Goal: Task Accomplishment & Management: Manage account settings

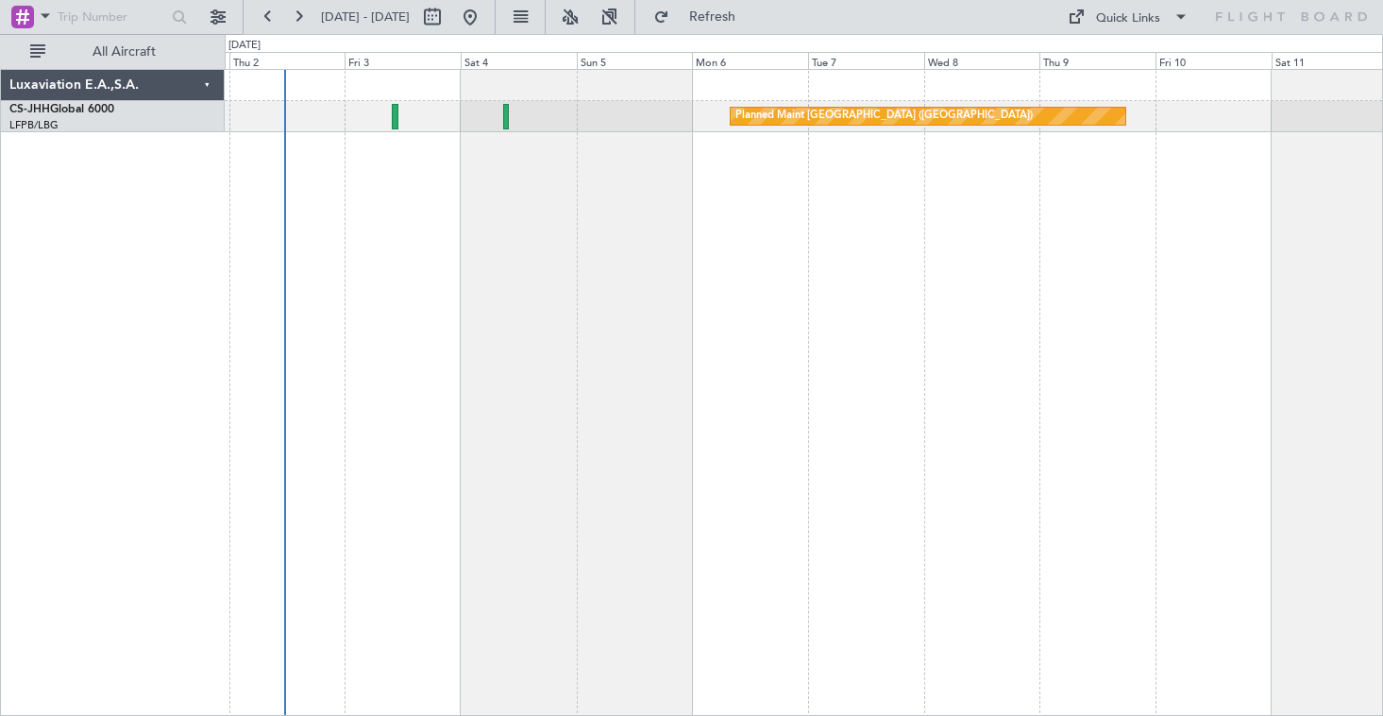
click at [697, 388] on div "Planned Maint [GEOGRAPHIC_DATA] ([GEOGRAPHIC_DATA])" at bounding box center [804, 392] width 1158 height 647
click at [222, 20] on button at bounding box center [218, 17] width 30 height 30
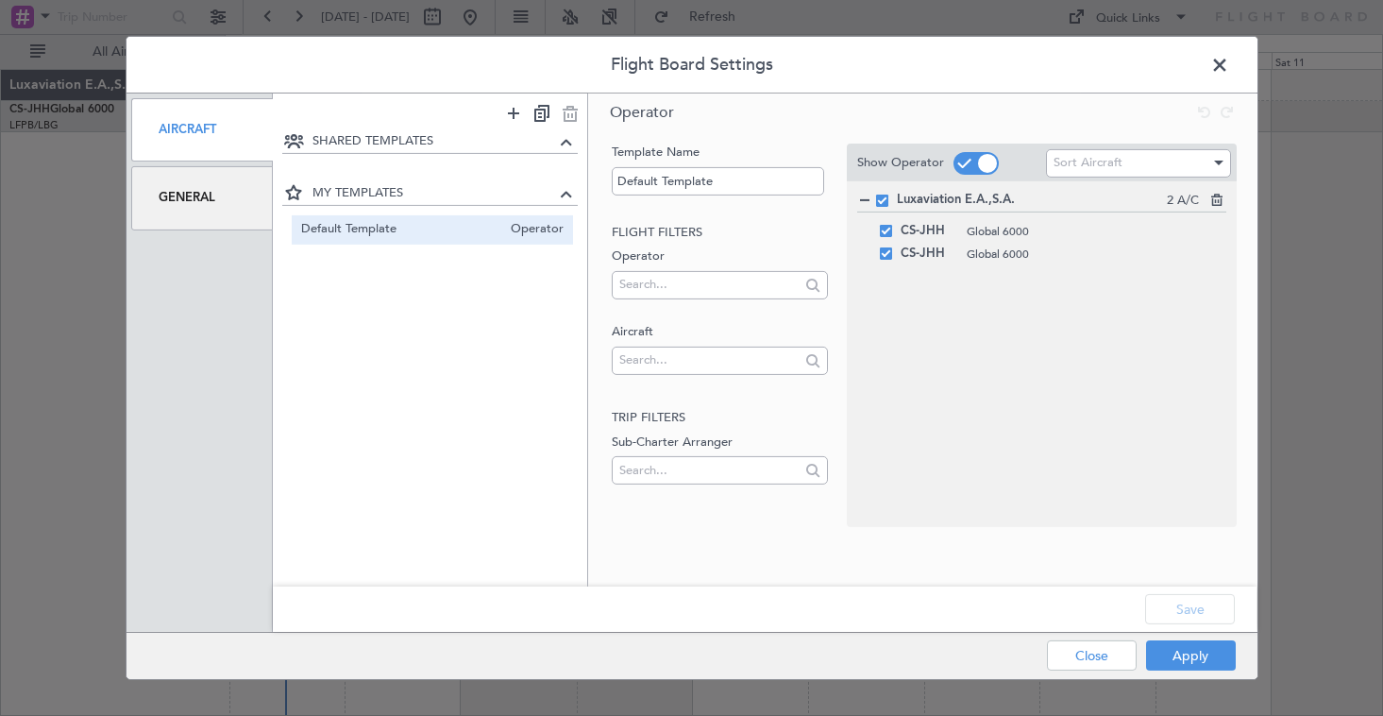
click at [190, 196] on div "General" at bounding box center [202, 197] width 143 height 63
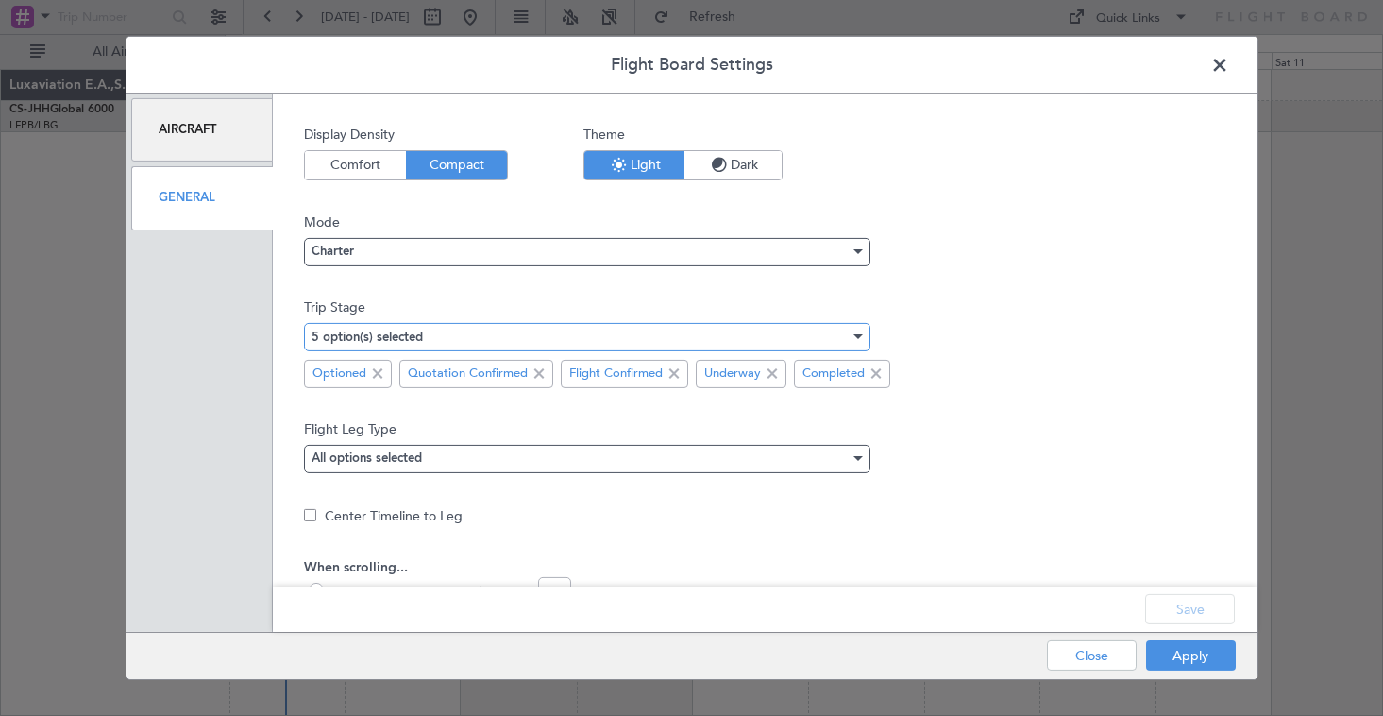
click at [859, 338] on div at bounding box center [857, 336] width 9 height 5
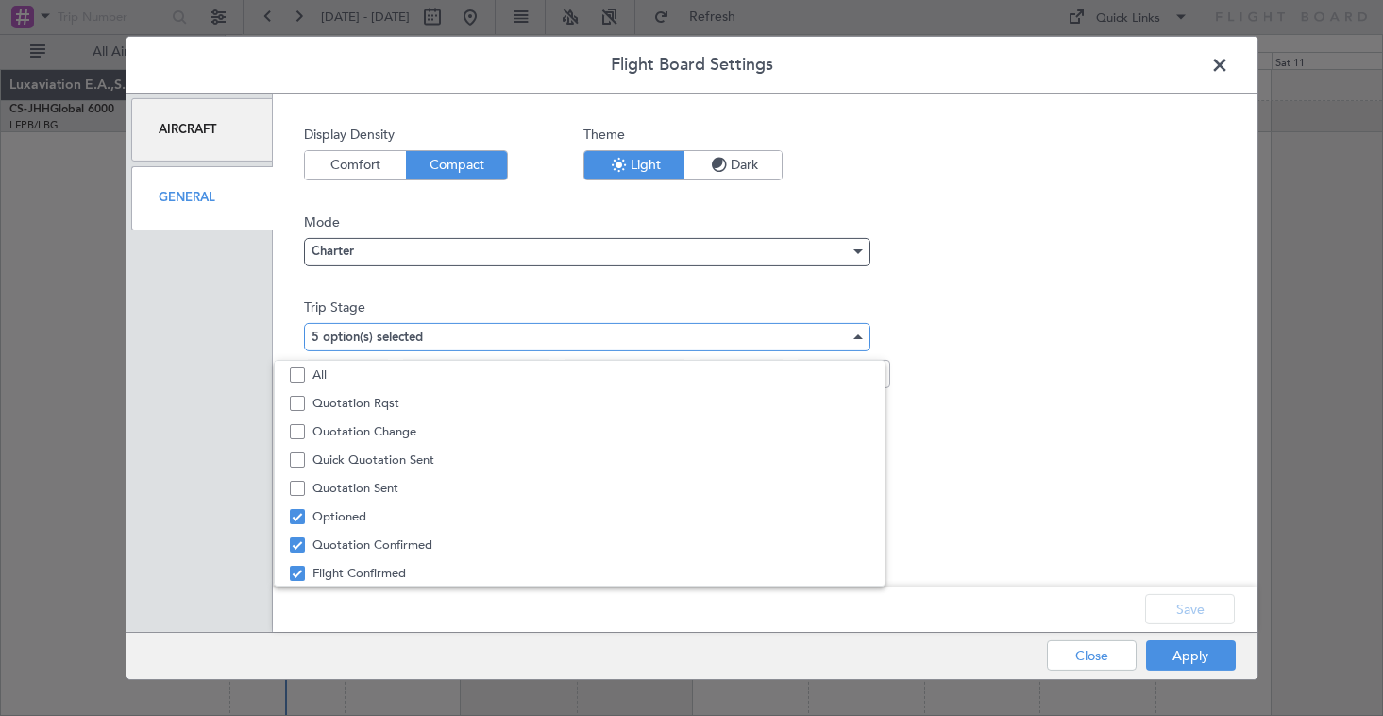
scroll to position [59, 0]
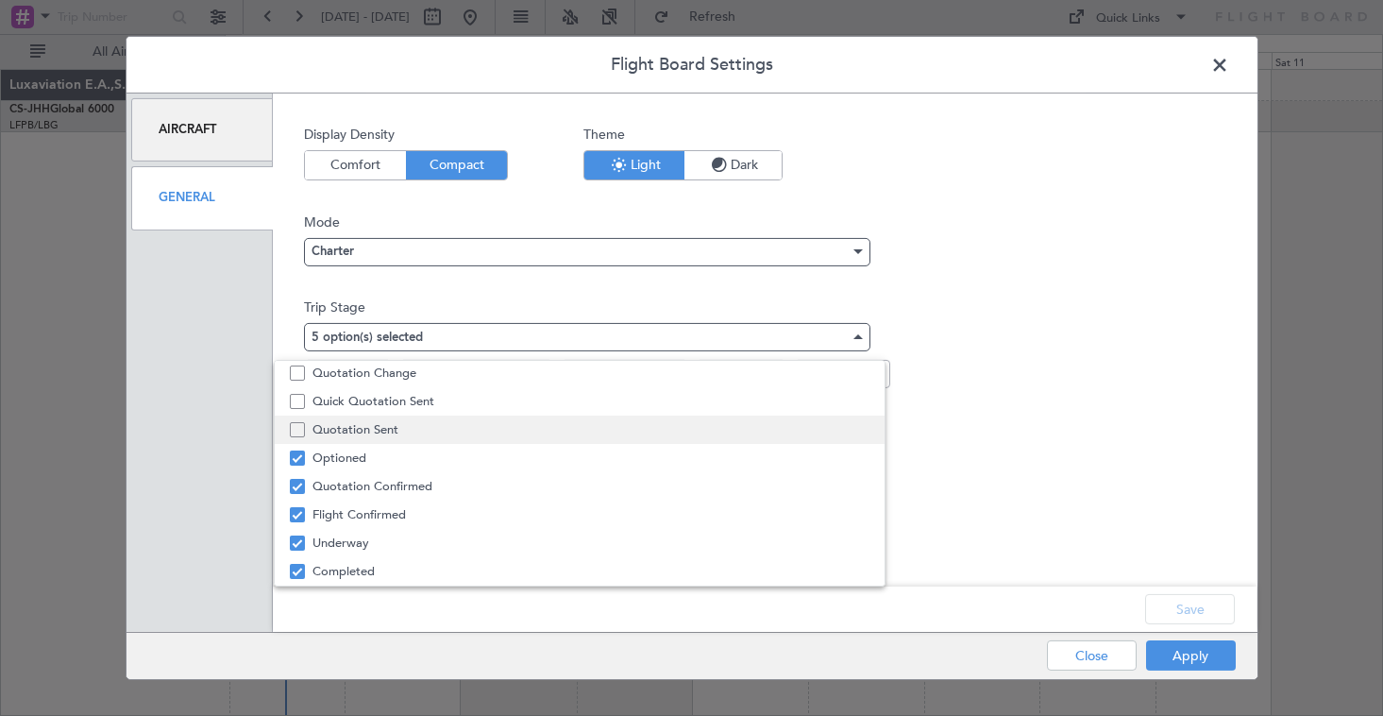
click at [297, 429] on mat-pseudo-checkbox at bounding box center [297, 429] width 15 height 15
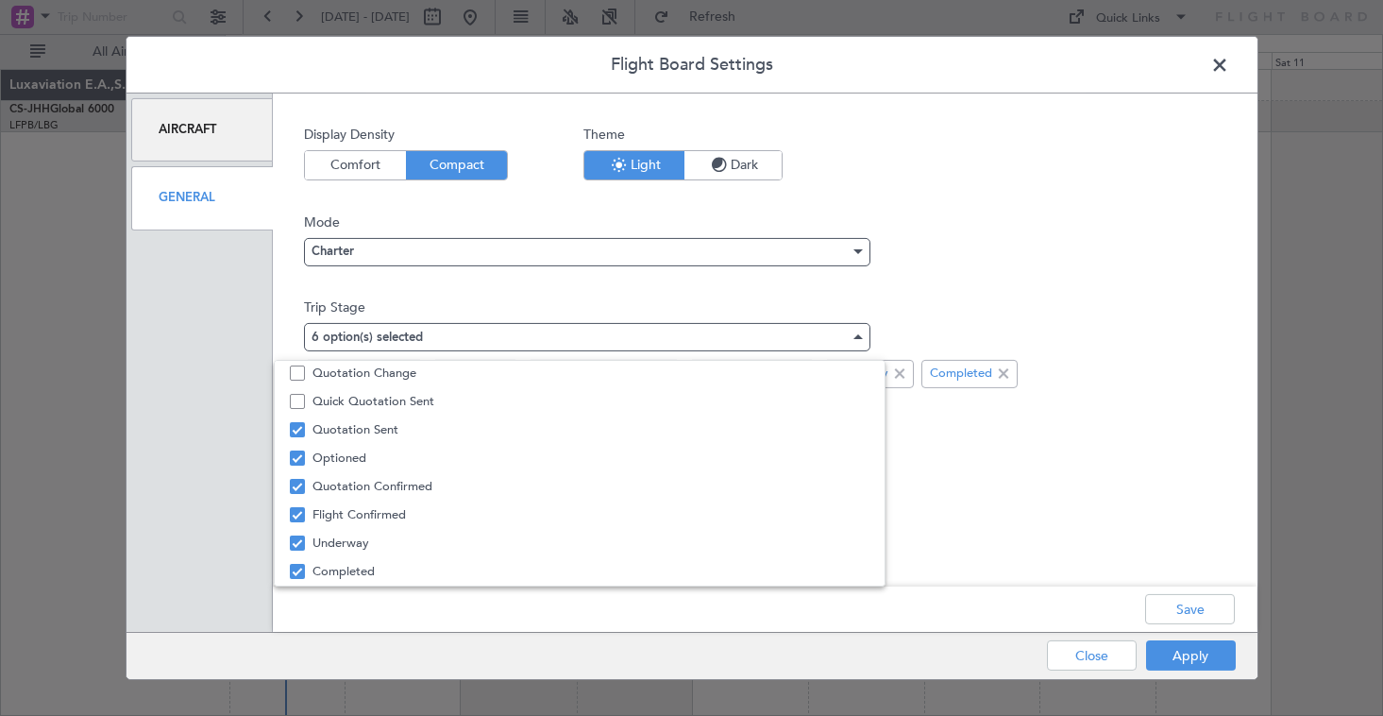
click at [1191, 651] on div at bounding box center [691, 358] width 1383 height 716
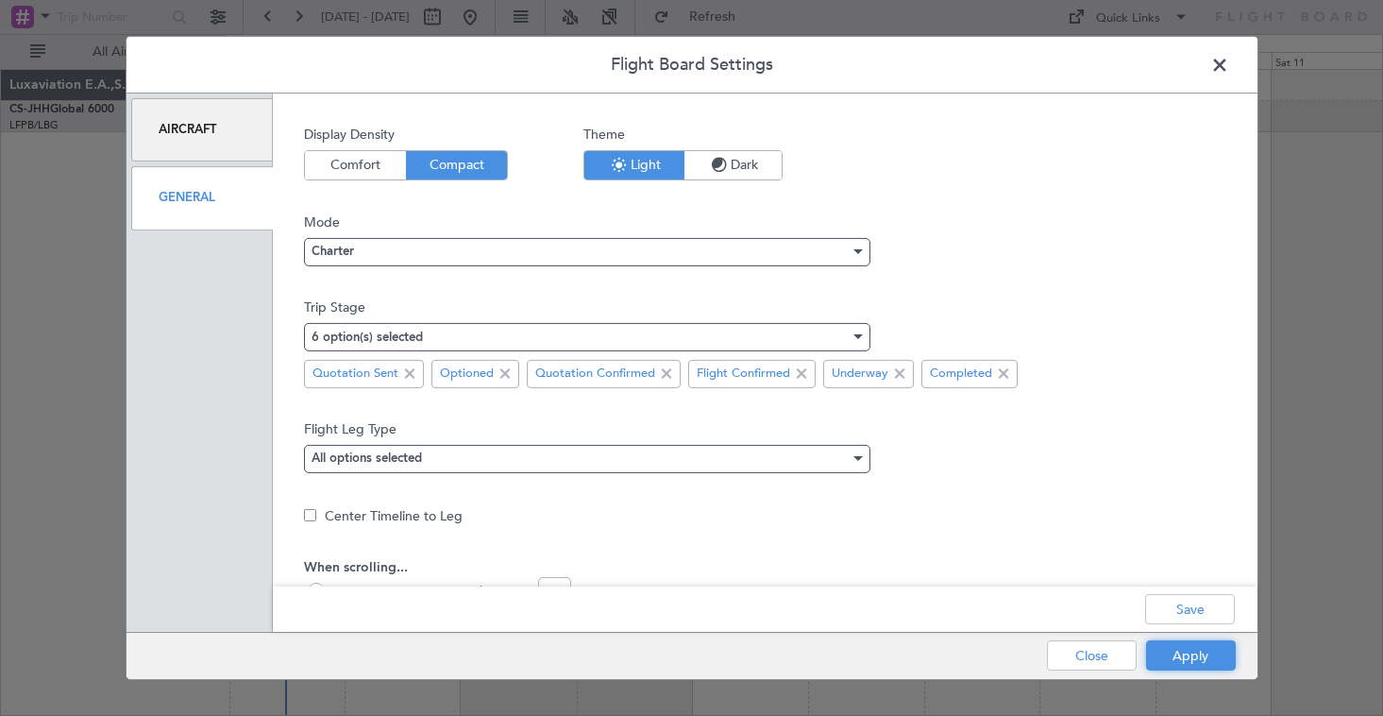
click at [1191, 651] on button "Apply" at bounding box center [1191, 655] width 90 height 30
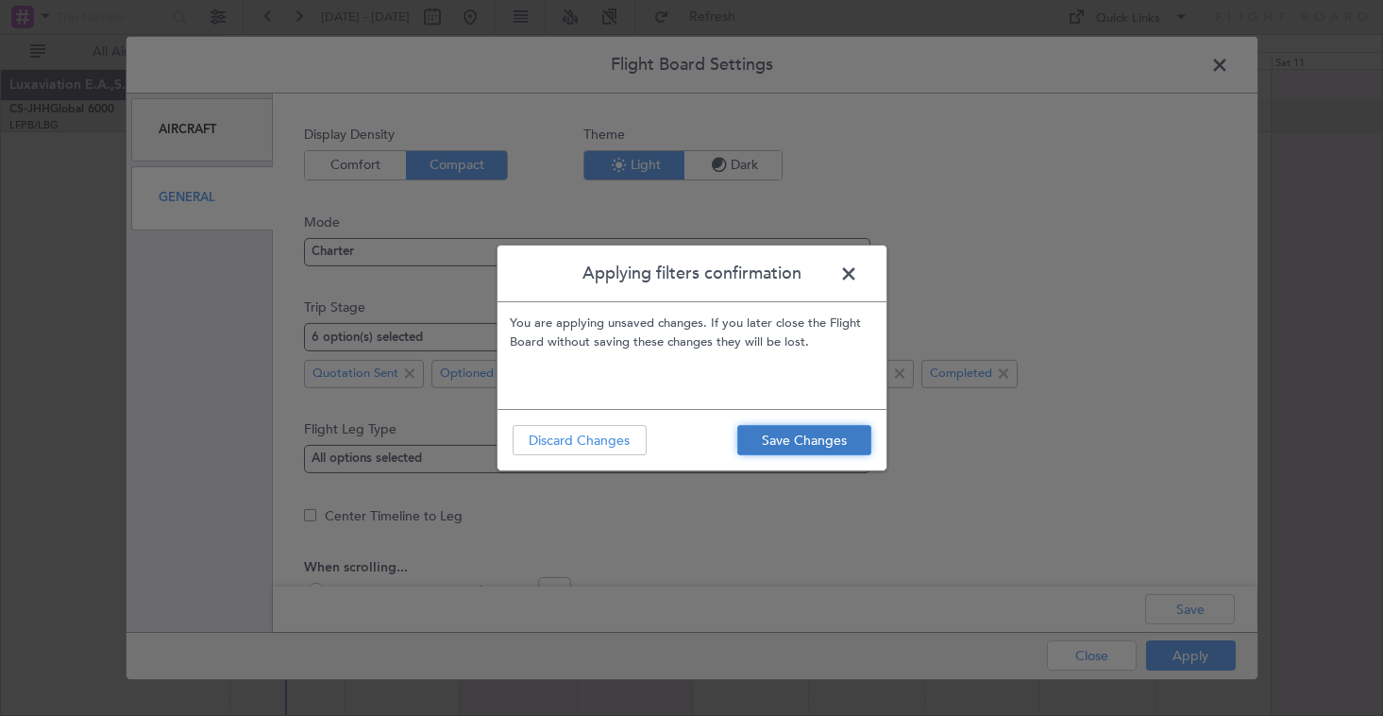
click at [824, 450] on button "Save Changes" at bounding box center [804, 440] width 134 height 30
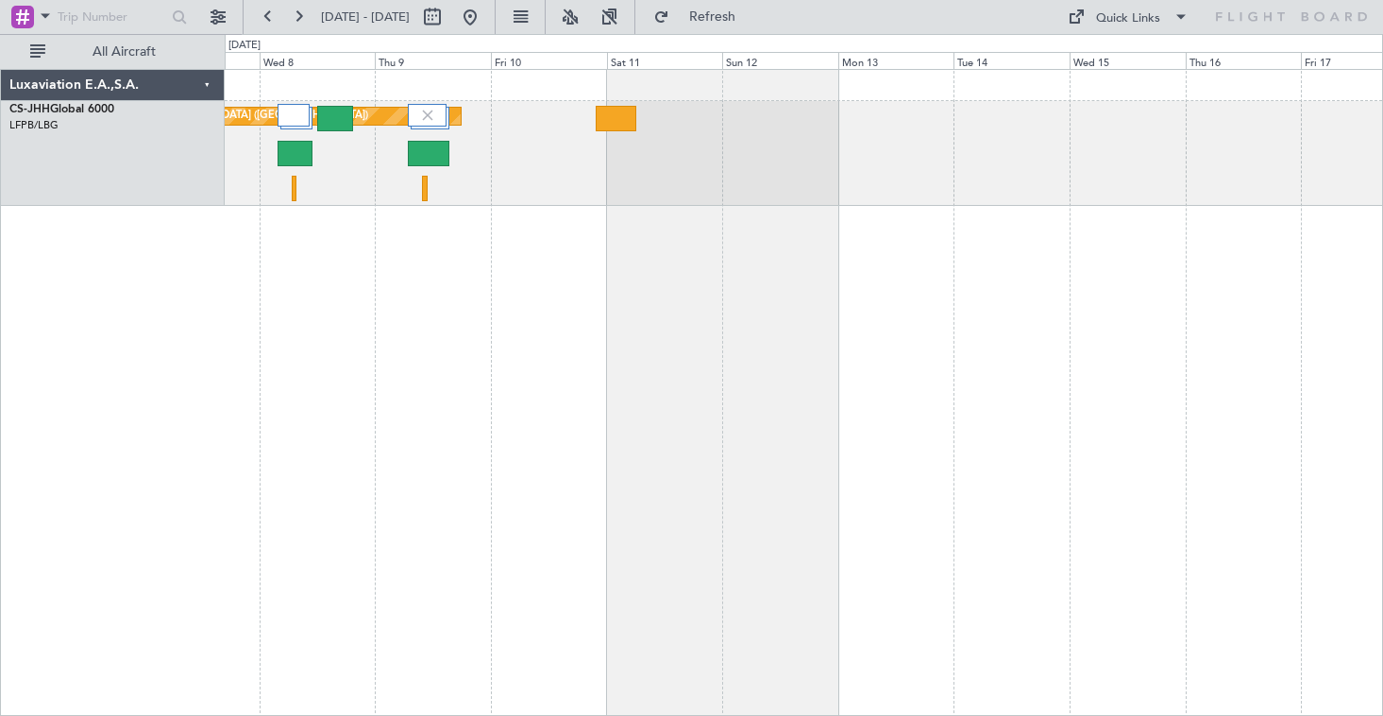
click at [537, 302] on div "Planned Maint Paris (Le Bourget)" at bounding box center [804, 392] width 1158 height 647
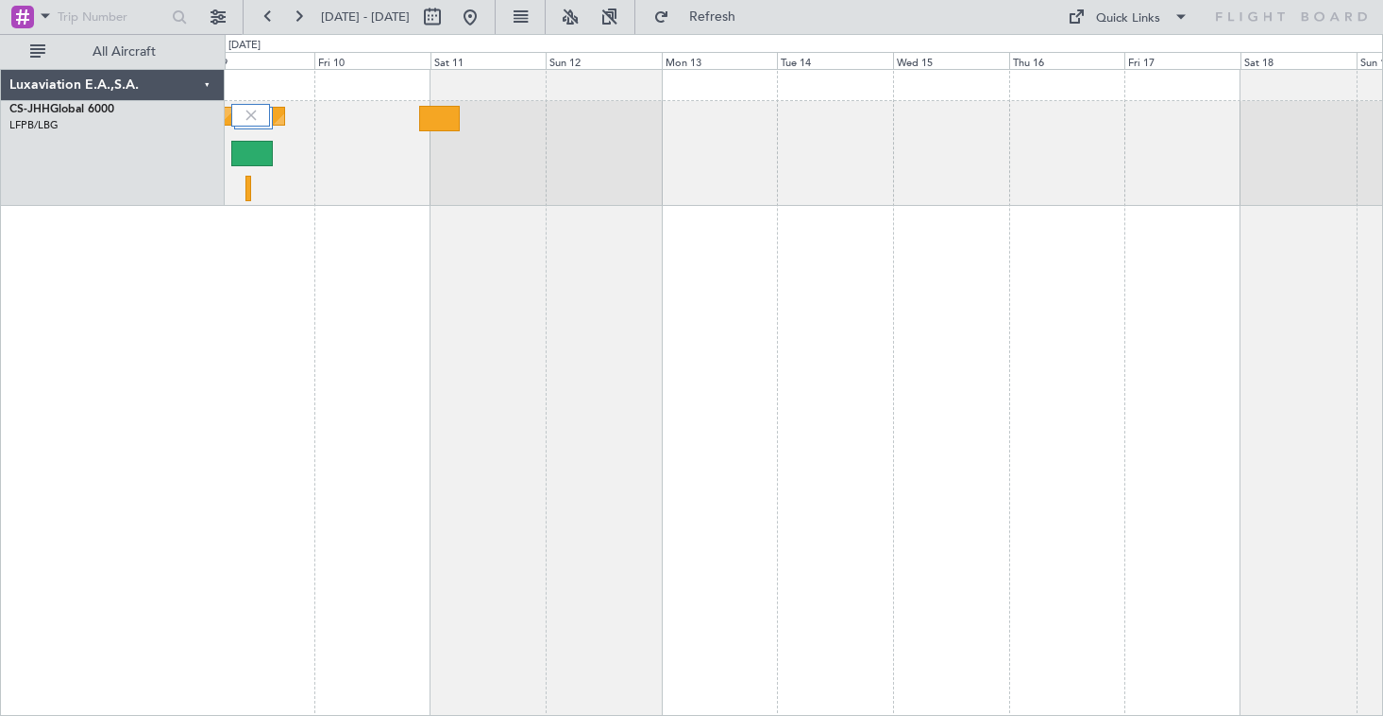
click at [767, 287] on div "Planned Maint Paris (Le Bourget)" at bounding box center [804, 392] width 1158 height 647
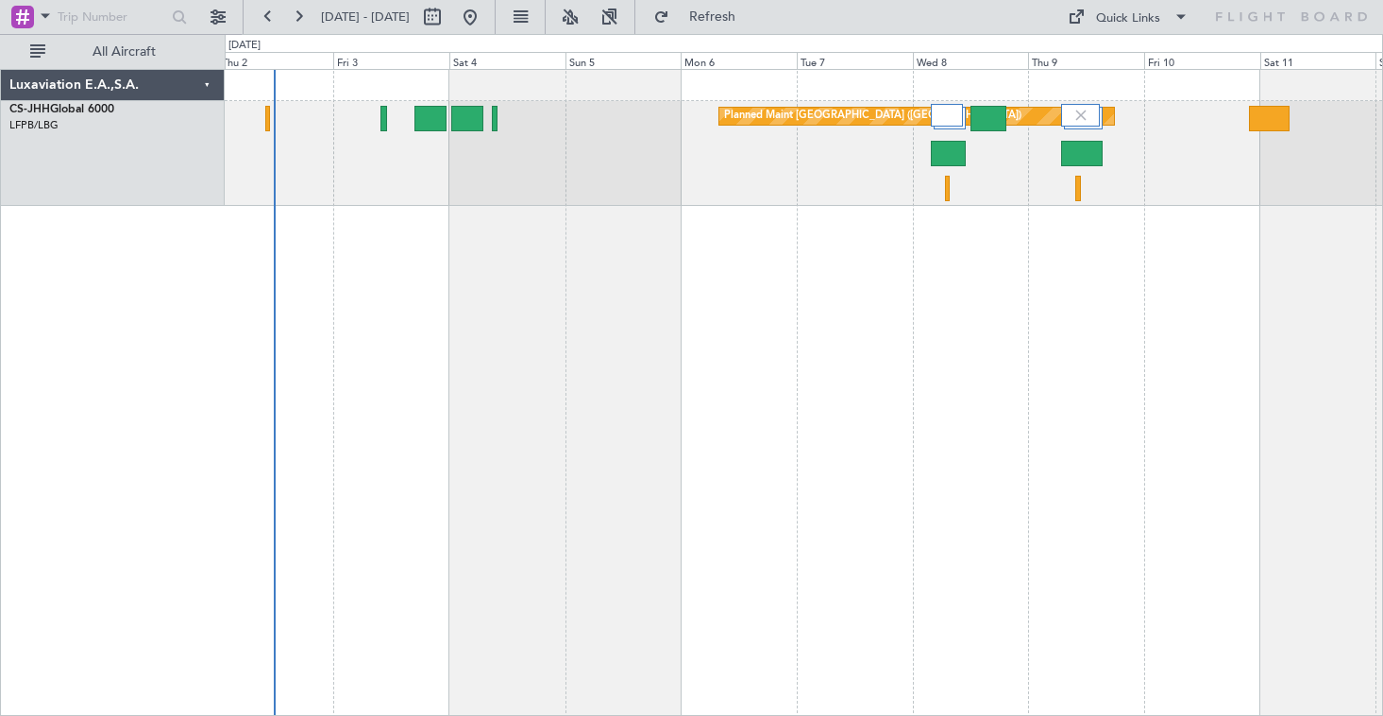
click at [1382, 355] on div "Planned Maint Paris (Le Bourget) Luxaviation E.A.,S.A. CS-JHH Global 6000 LFPB/…" at bounding box center [691, 375] width 1383 height 682
click at [221, 14] on button at bounding box center [218, 17] width 30 height 30
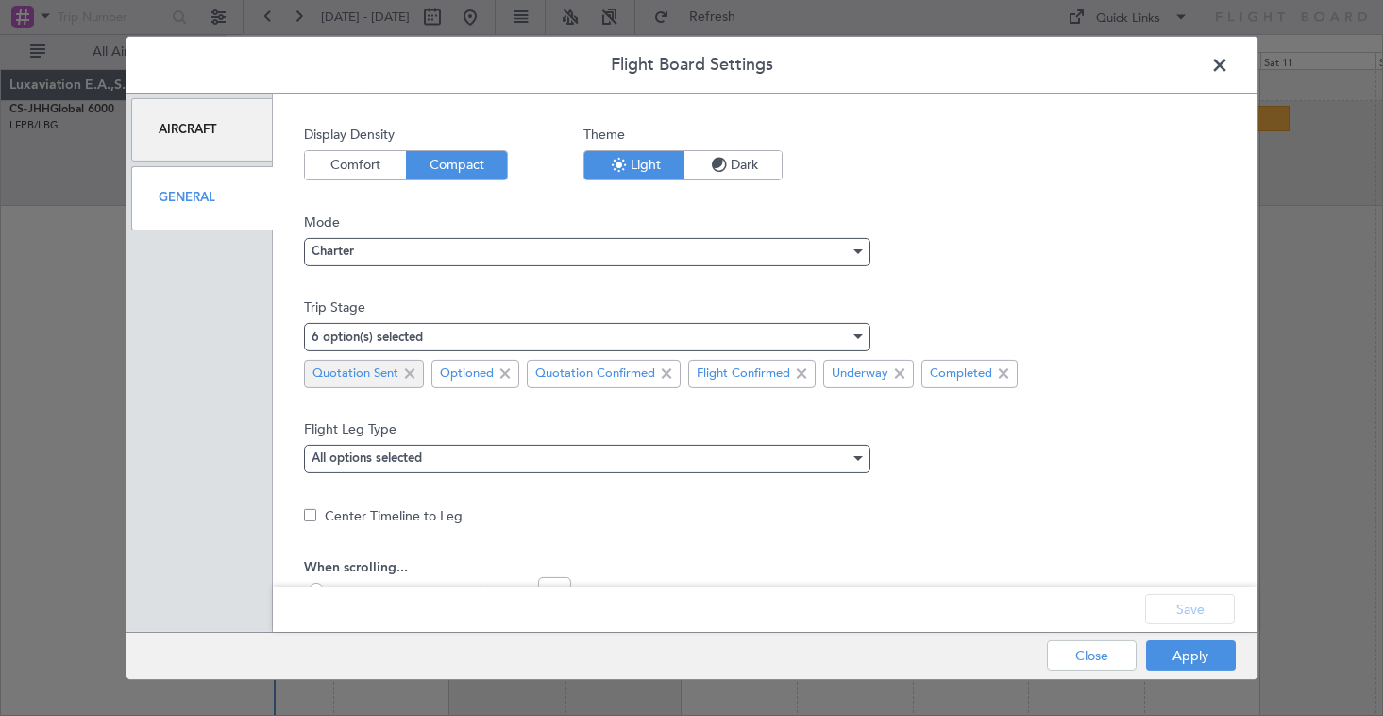
click at [413, 375] on span at bounding box center [409, 373] width 23 height 23
click at [1200, 658] on button "Apply" at bounding box center [1191, 655] width 90 height 30
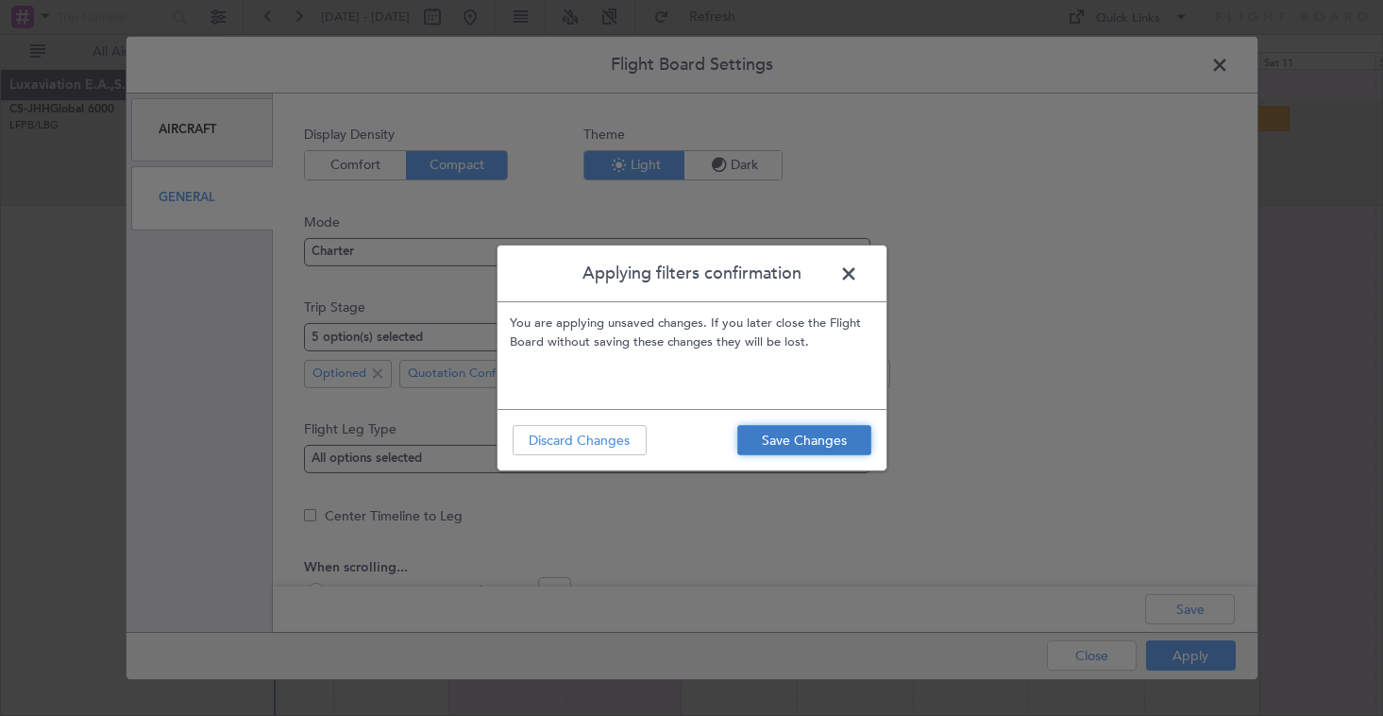
click at [853, 447] on button "Save Changes" at bounding box center [804, 440] width 134 height 30
